Goal: Use online tool/utility: Use online tool/utility

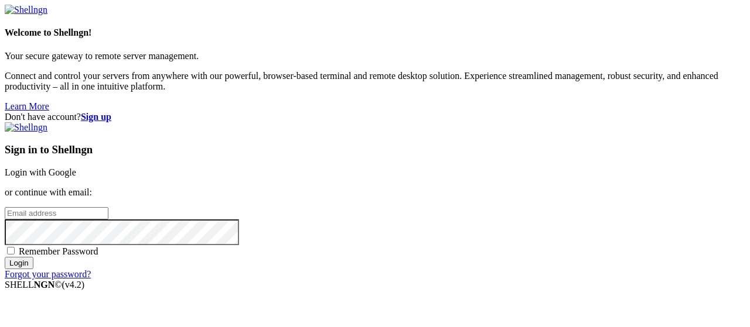
click at [76, 167] on link "Login with Google" at bounding box center [40, 172] width 71 height 10
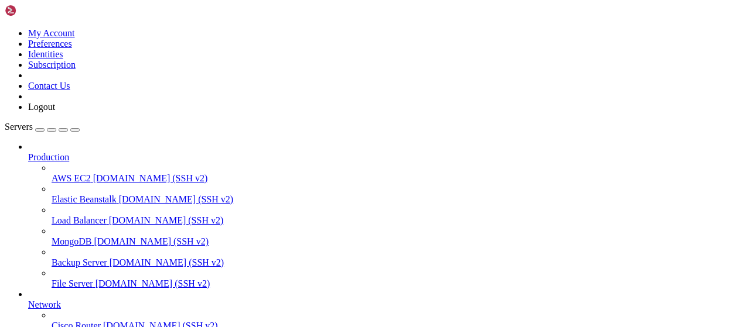
scroll to position [238, 0]
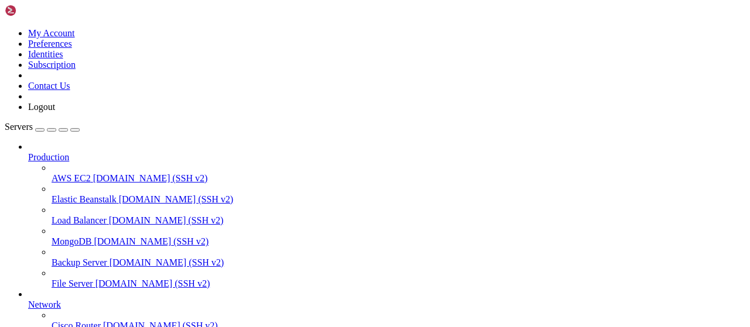
scroll to position [244, 0]
type input "/root/bot-bypass"
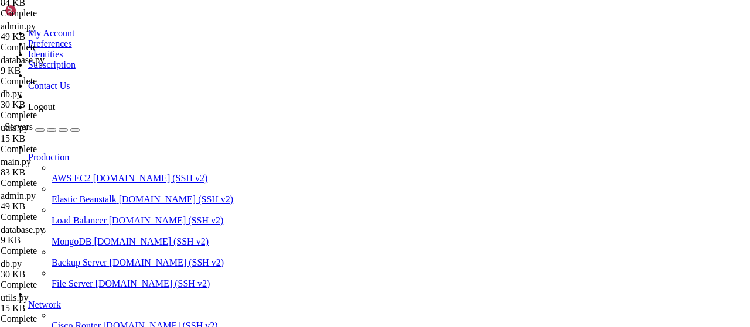
scroll to position [274, 0]
